Goal: Task Accomplishment & Management: Complete application form

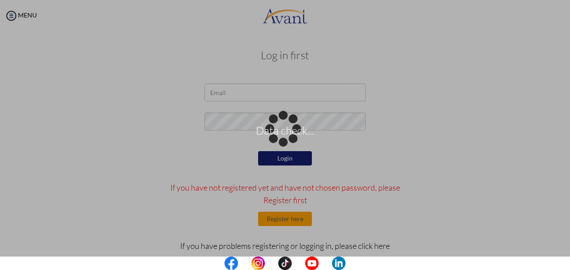
click at [279, 129] on div "Data check..." at bounding box center [285, 135] width 13 height 13
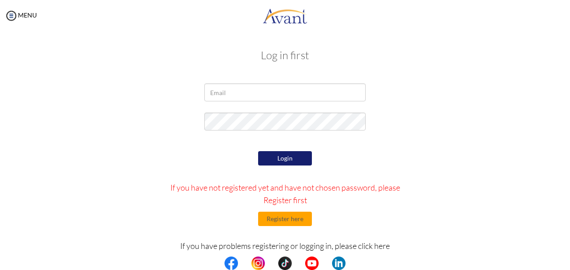
scroll to position [32, 0]
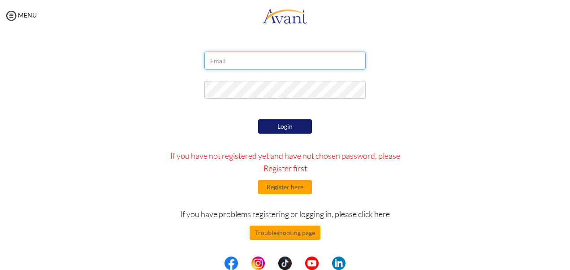
click at [227, 65] on input "email" at bounding box center [284, 61] width 161 height 18
paste input "kafiaoyet@gmail.com"
type input "kafiaoyet@gmail.com"
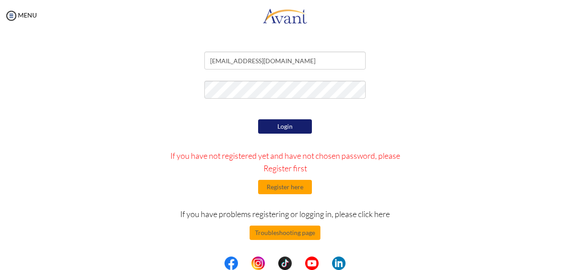
click at [272, 130] on button "Login" at bounding box center [285, 126] width 54 height 14
click at [275, 68] on input "kafiaoyet@gmail.com" at bounding box center [284, 61] width 161 height 18
click at [205, 61] on input "kafiaoyet@gmail.com" at bounding box center [284, 61] width 161 height 18
click at [176, 95] on div at bounding box center [285, 92] width 525 height 22
click at [278, 124] on button "Login" at bounding box center [285, 126] width 54 height 14
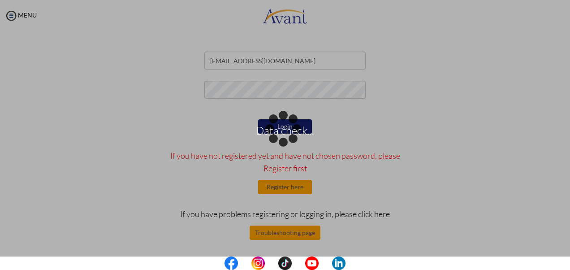
click at [279, 129] on div "Data check..." at bounding box center [285, 135] width 13 height 13
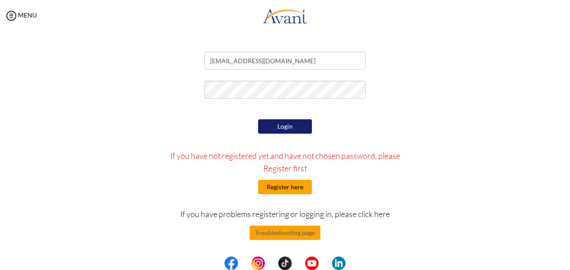
click at [275, 187] on button "Register here" at bounding box center [285, 187] width 54 height 14
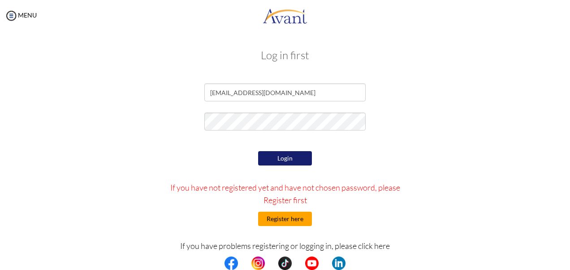
click at [280, 223] on button "Register here" at bounding box center [285, 219] width 54 height 14
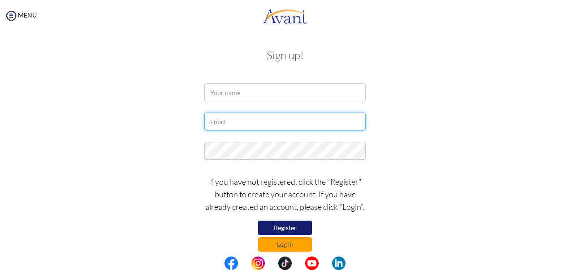
click at [232, 122] on input "text" at bounding box center [284, 122] width 161 height 18
paste input "kafiaoyet@gmail.com"
type input "kafiaoyet@gmail.com"
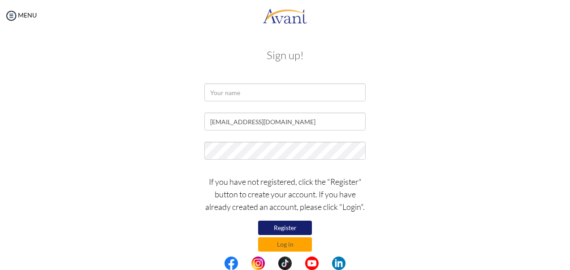
click at [150, 97] on div at bounding box center [285, 94] width 525 height 22
